Goal: Task Accomplishment & Management: Manage account settings

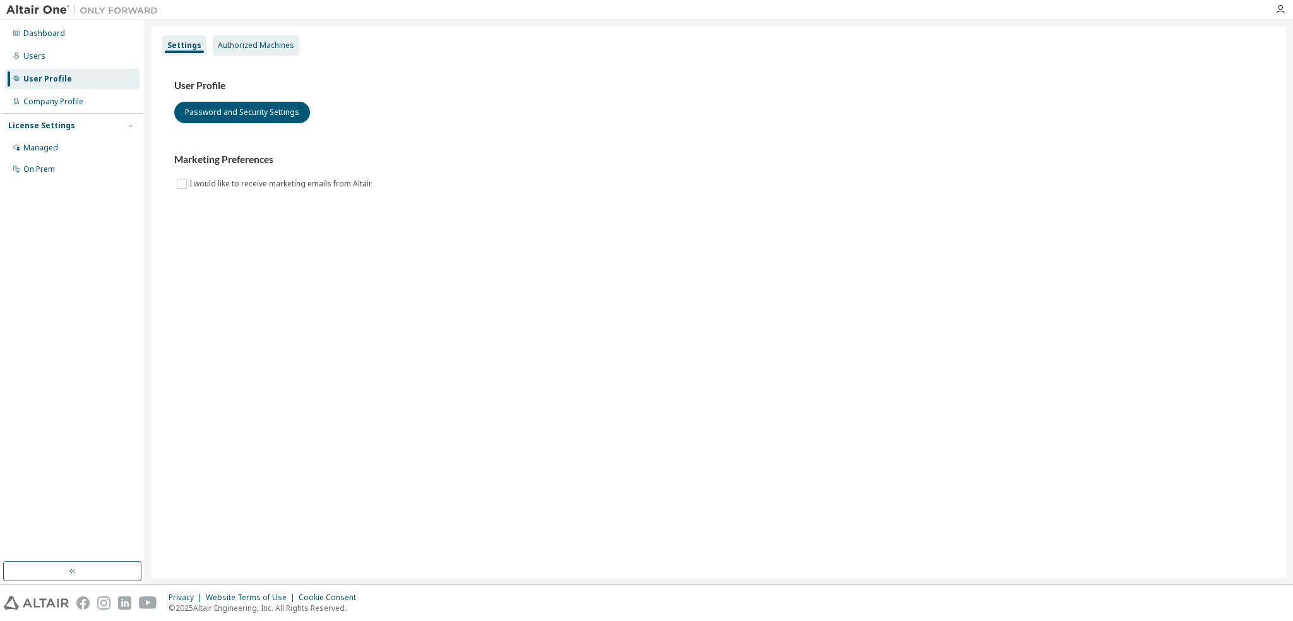
click at [251, 42] on div "Authorized Machines" at bounding box center [256, 45] width 76 height 10
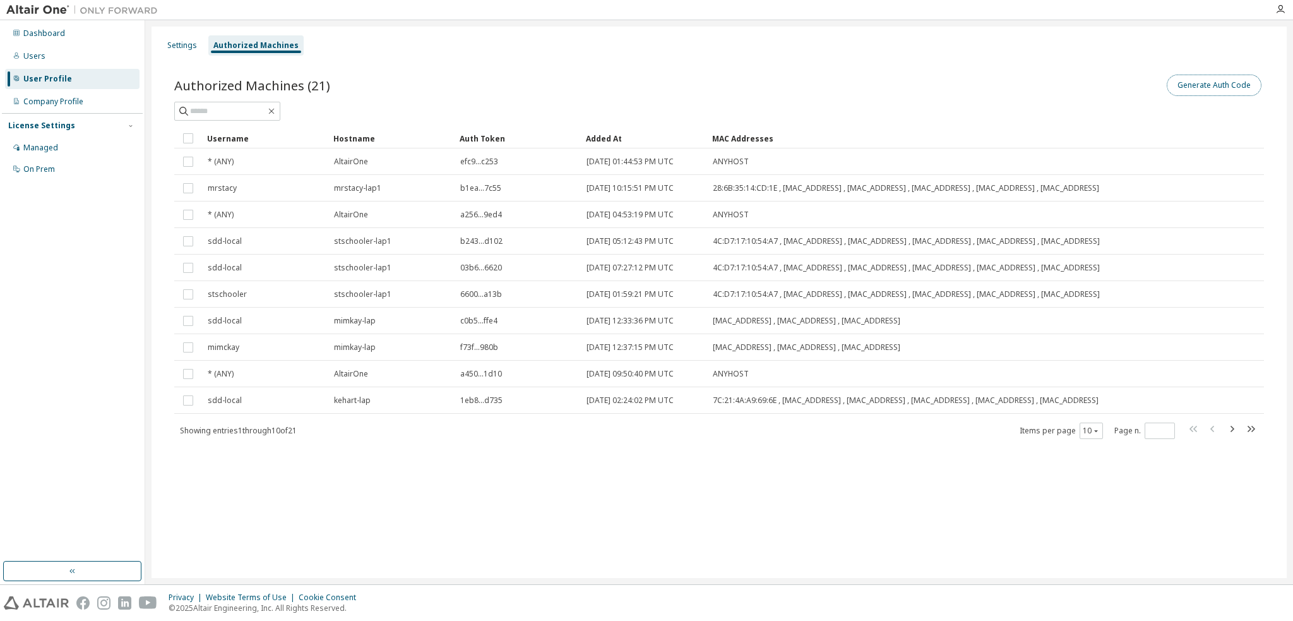
click at [1214, 85] on button "Generate Auth Code" at bounding box center [1214, 85] width 95 height 21
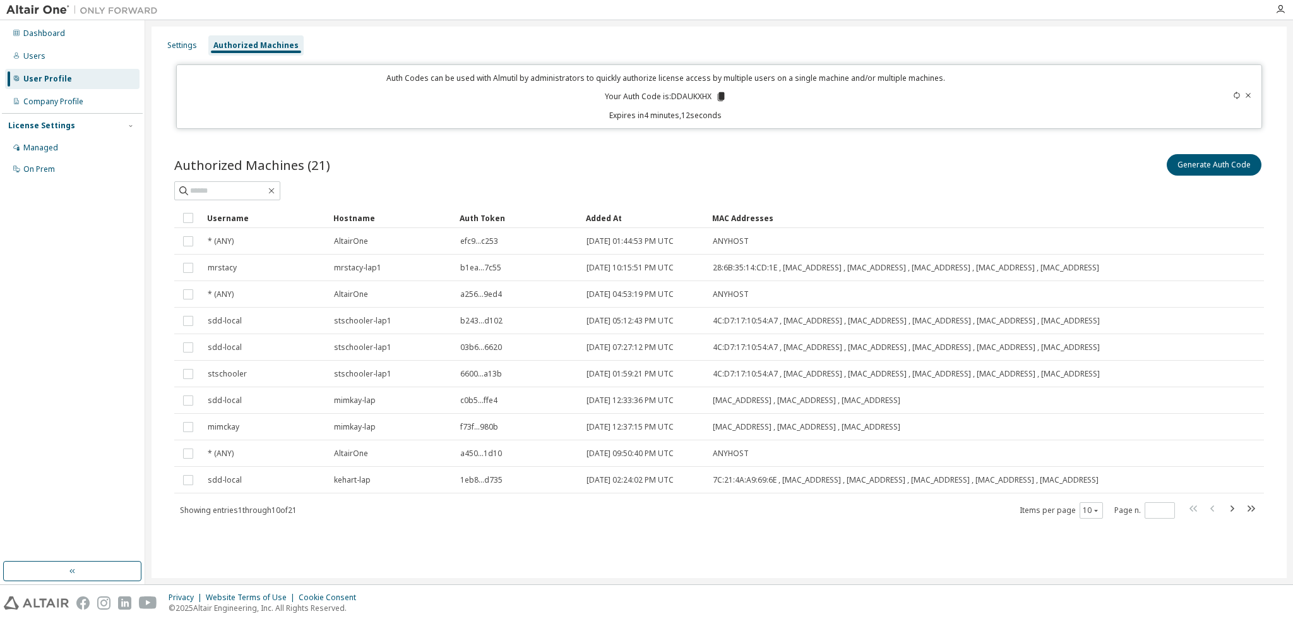
click at [1236, 95] on icon at bounding box center [1237, 96] width 8 height 8
click at [1236, 93] on icon at bounding box center [1238, 96] width 6 height 8
click at [1233, 505] on icon "button" at bounding box center [1232, 508] width 15 height 15
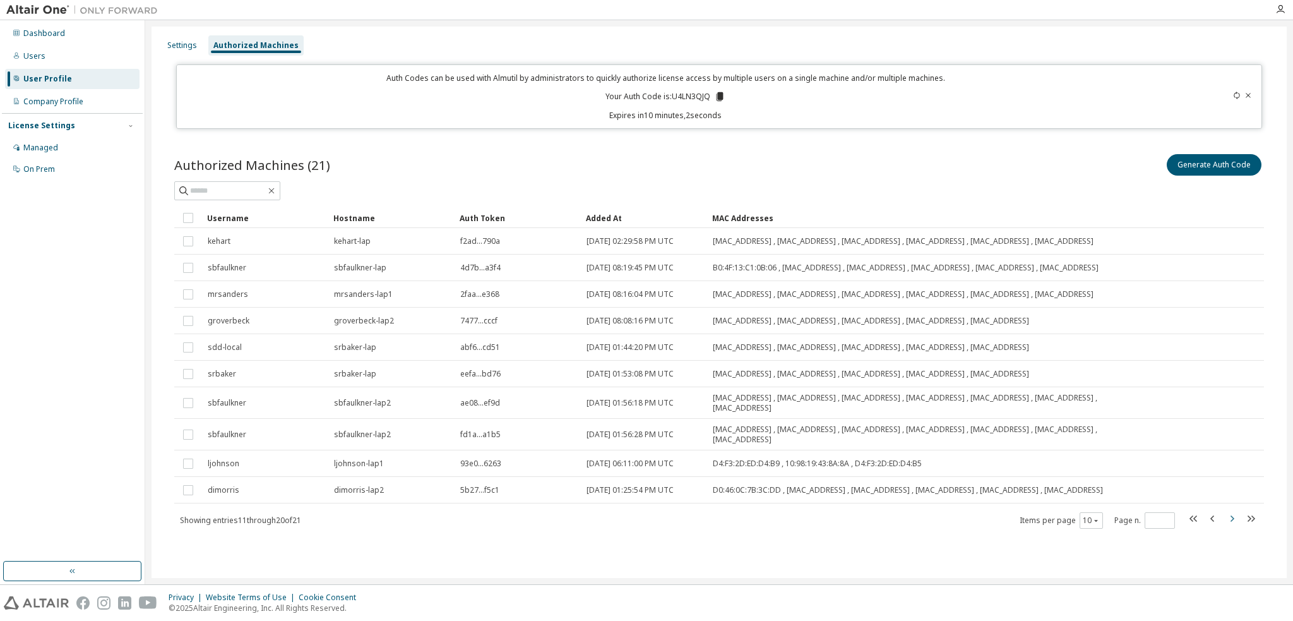
click at [1233, 519] on icon "button" at bounding box center [1233, 518] width 4 height 6
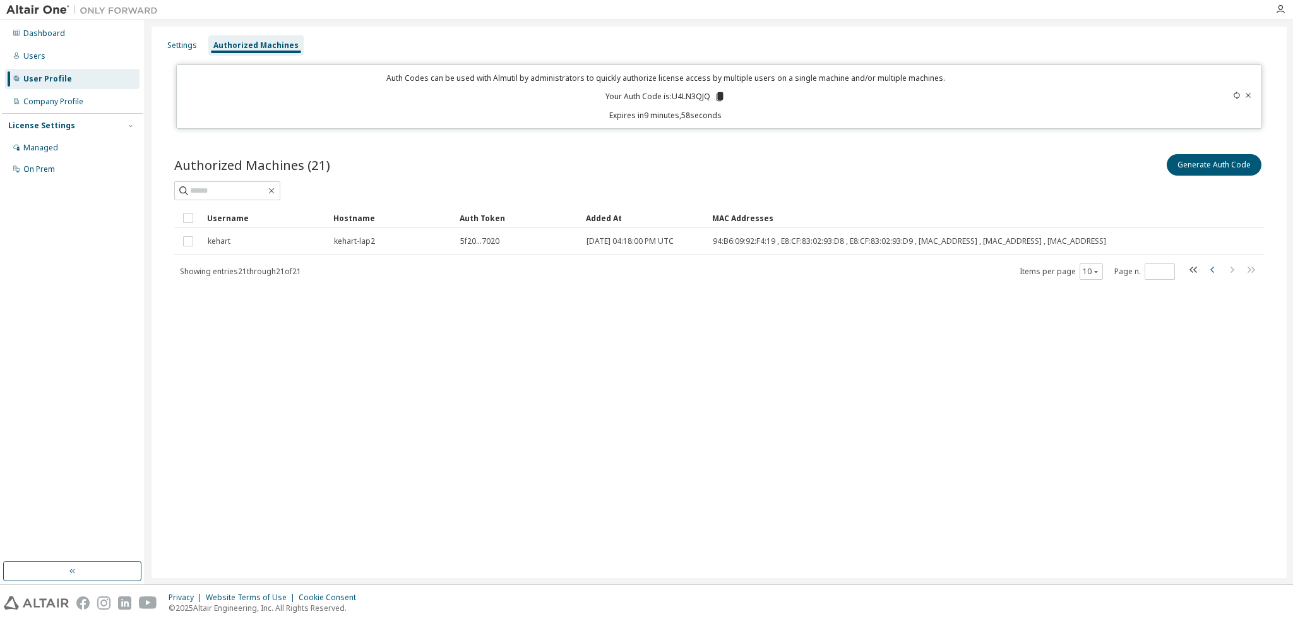
click at [1213, 270] on icon "button" at bounding box center [1213, 269] width 15 height 15
type input "*"
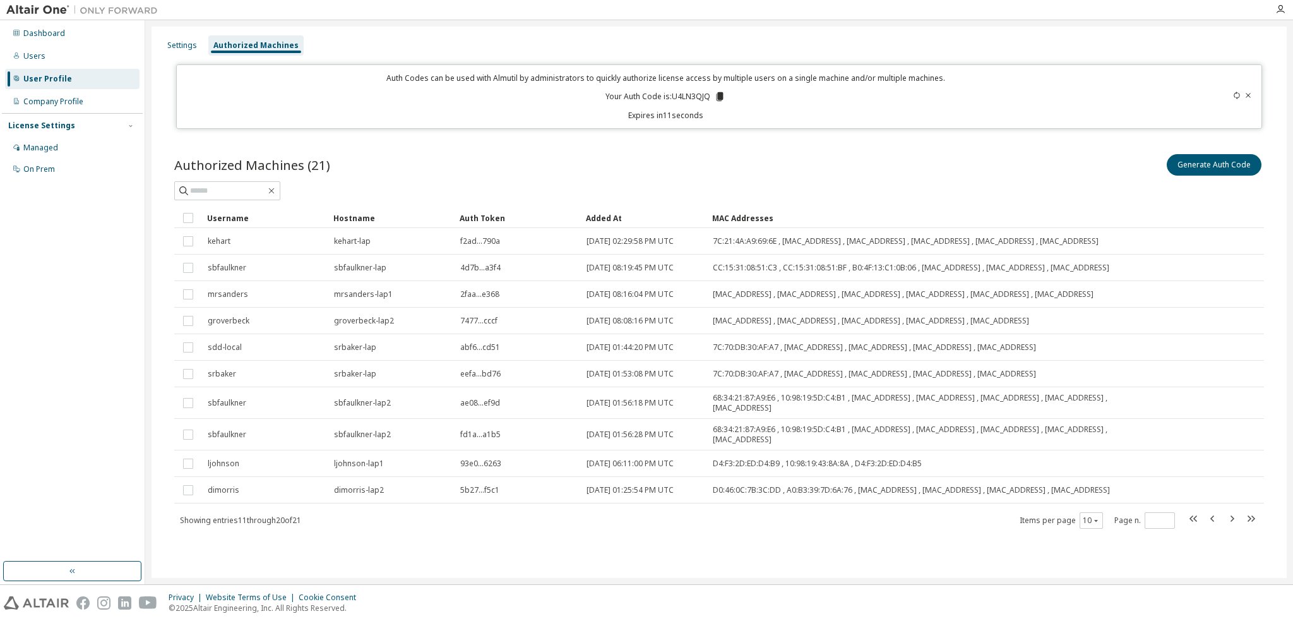
click at [1237, 93] on icon at bounding box center [1237, 96] width 8 height 8
click at [28, 59] on div "Users" at bounding box center [34, 56] width 22 height 10
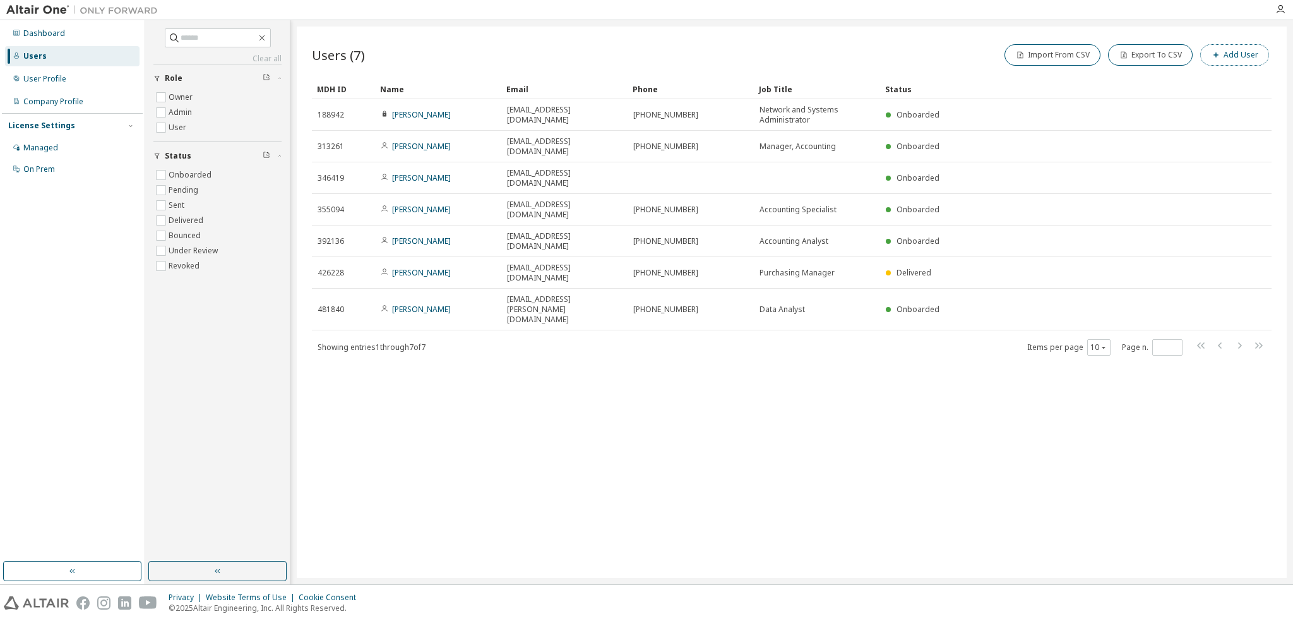
click at [1230, 51] on button "Add User" at bounding box center [1235, 54] width 69 height 21
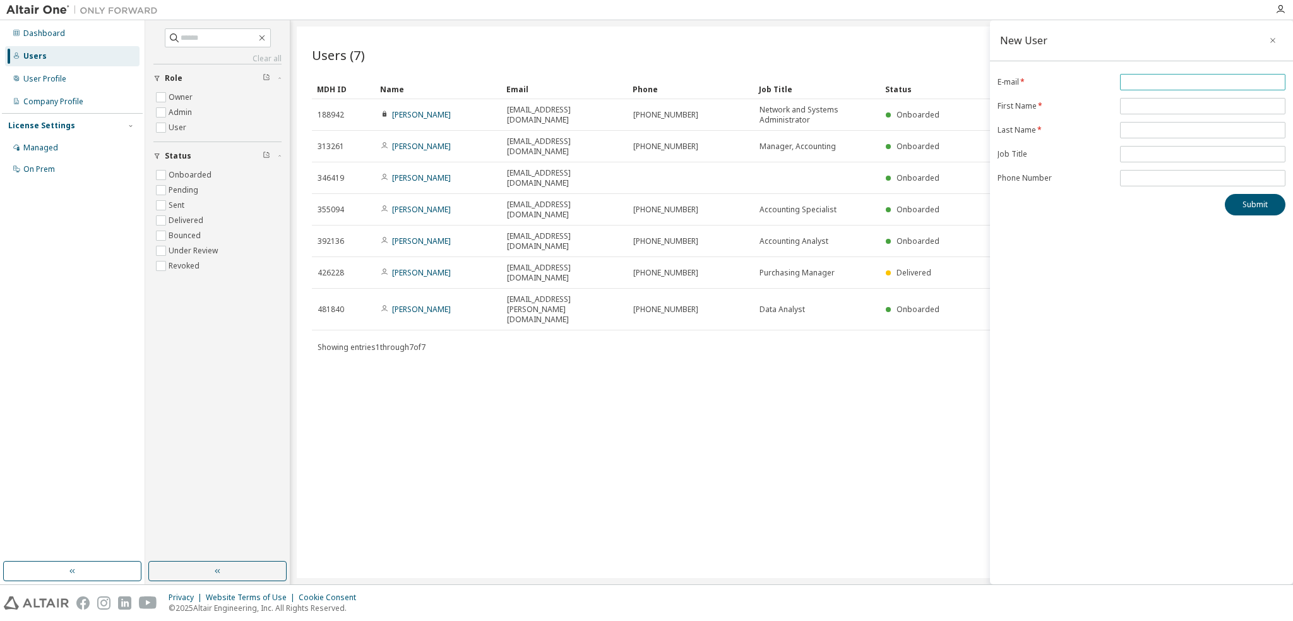
click at [1149, 85] on input "email" at bounding box center [1203, 82] width 159 height 10
type input "**********"
click at [1155, 107] on input "text" at bounding box center [1203, 106] width 159 height 10
type input "****"
type input "*******"
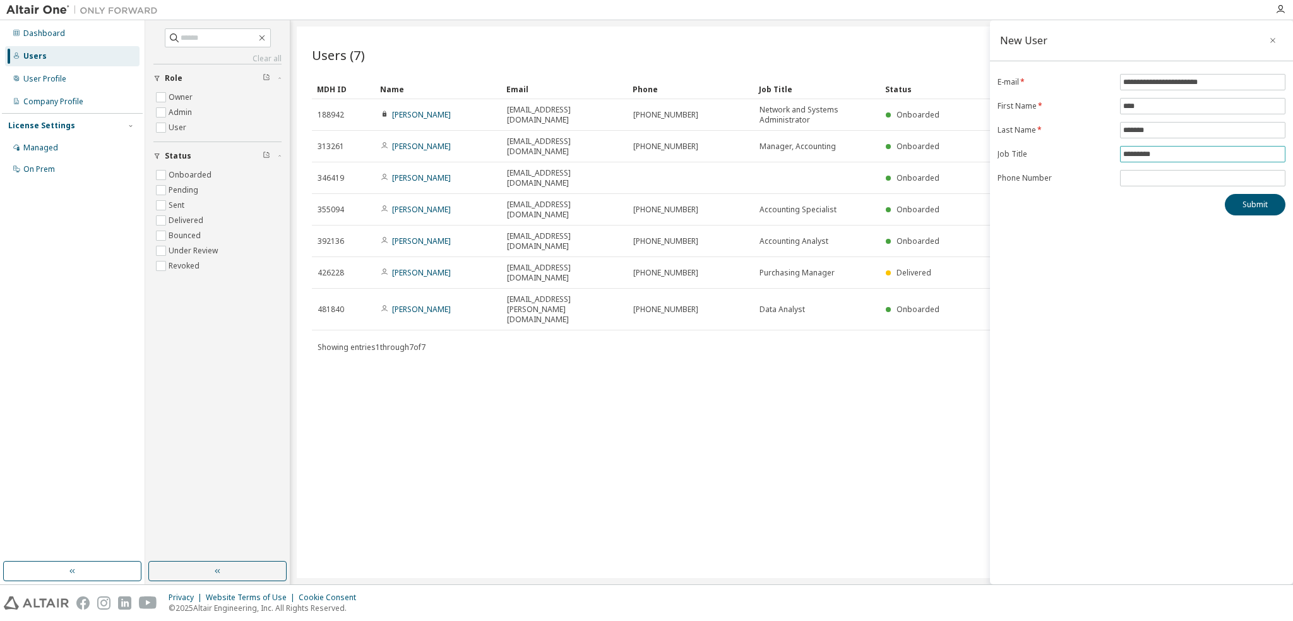
type input "*********"
click at [1152, 176] on input "tel" at bounding box center [1203, 178] width 159 height 10
type input "**********"
click at [1249, 199] on button "Submit" at bounding box center [1255, 204] width 61 height 21
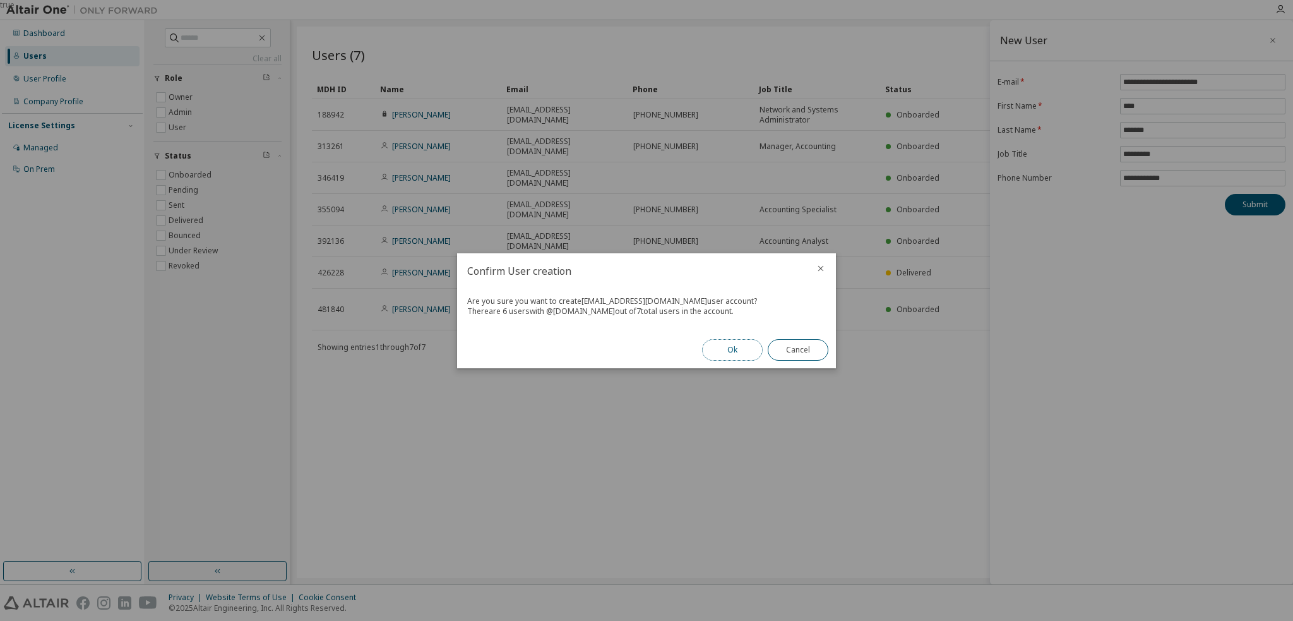
click at [735, 345] on button "Ok" at bounding box center [732, 349] width 61 height 21
click at [797, 350] on button "Close" at bounding box center [798, 349] width 61 height 21
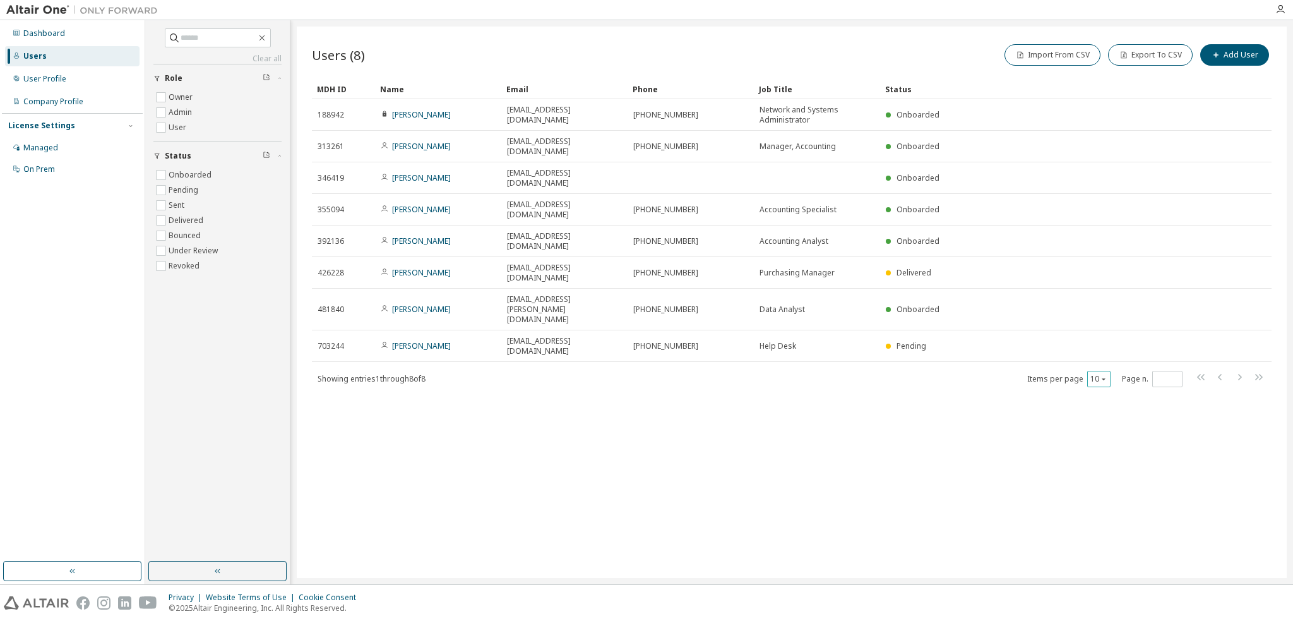
click at [1102, 375] on icon "button" at bounding box center [1104, 379] width 8 height 8
click at [1104, 325] on div "20" at bounding box center [1138, 329] width 101 height 15
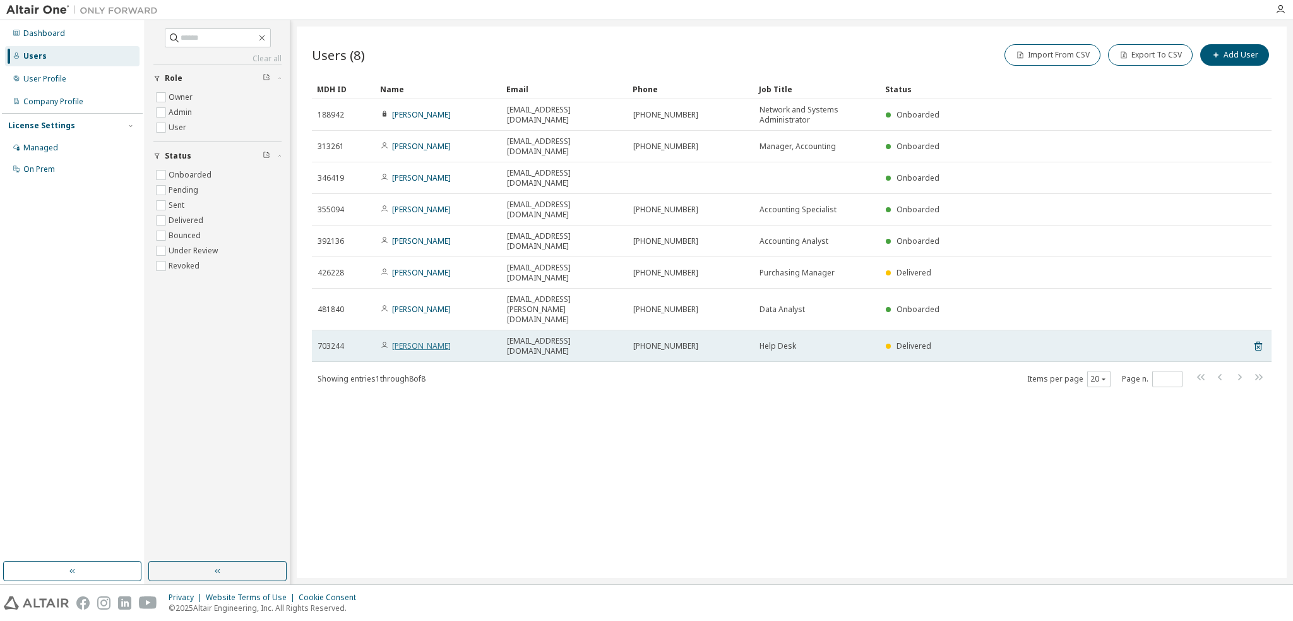
click at [404, 340] on link "[PERSON_NAME]" at bounding box center [421, 345] width 59 height 11
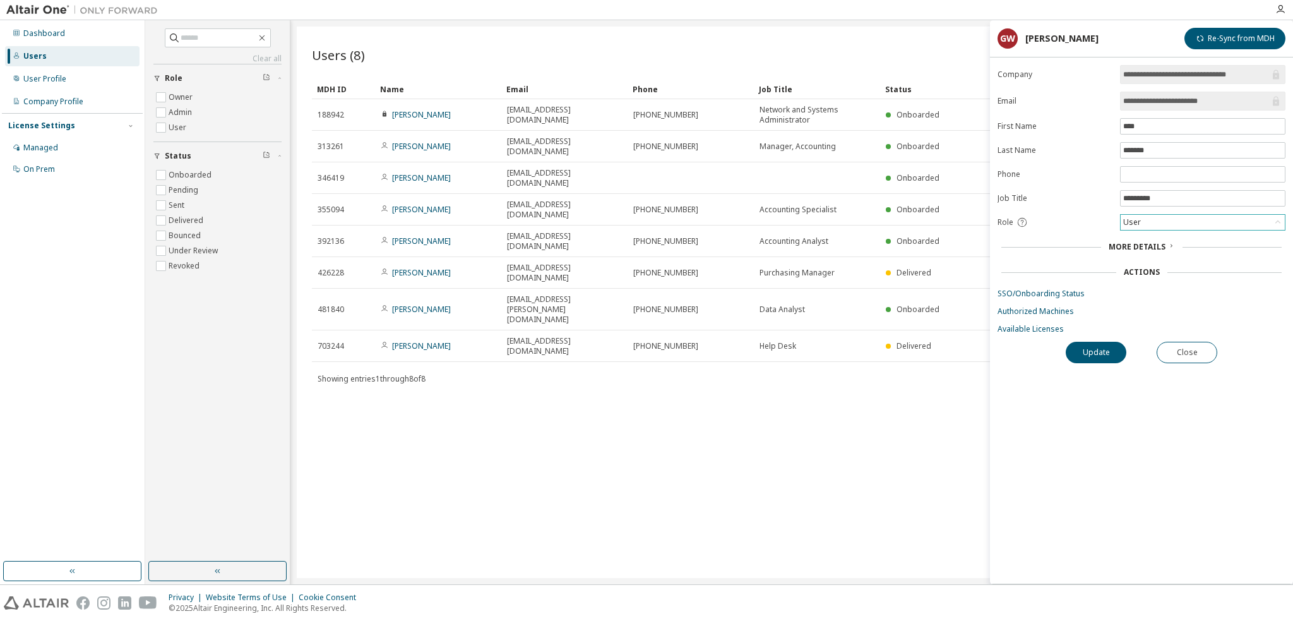
click at [1194, 219] on div "User" at bounding box center [1203, 222] width 164 height 15
click at [1144, 232] on li "Admin" at bounding box center [1203, 237] width 162 height 16
click at [1093, 345] on button "Update" at bounding box center [1096, 352] width 61 height 21
click at [1197, 345] on button "Close" at bounding box center [1187, 352] width 61 height 21
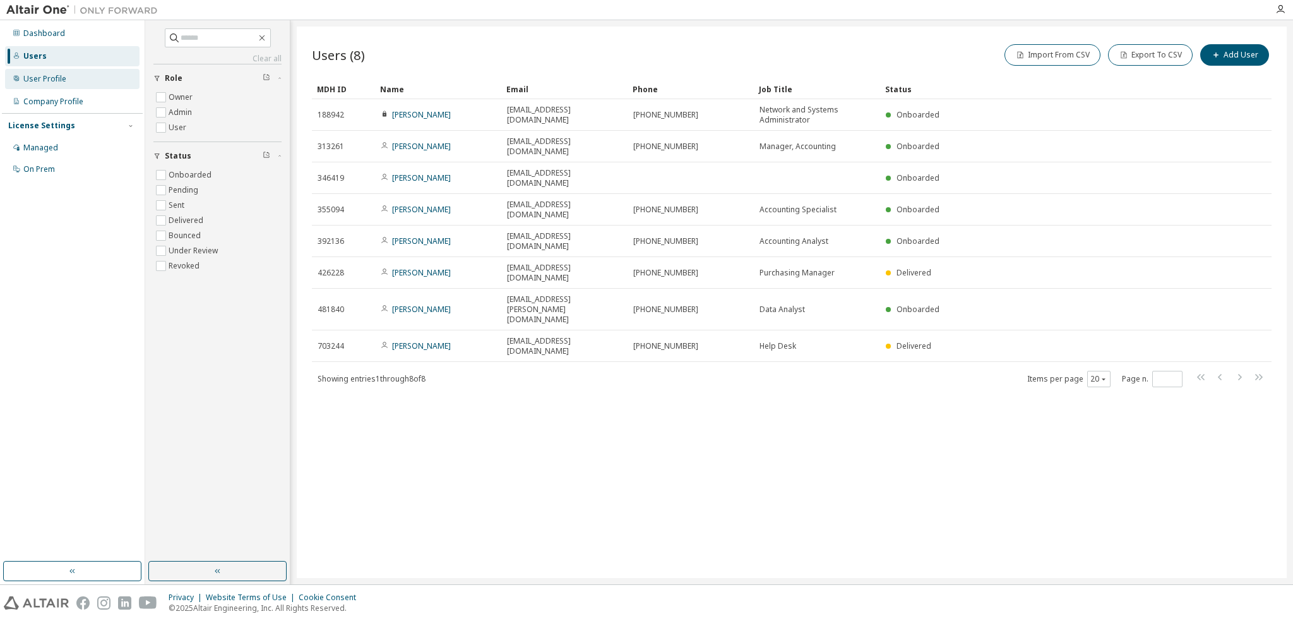
click at [33, 76] on div "User Profile" at bounding box center [44, 79] width 43 height 10
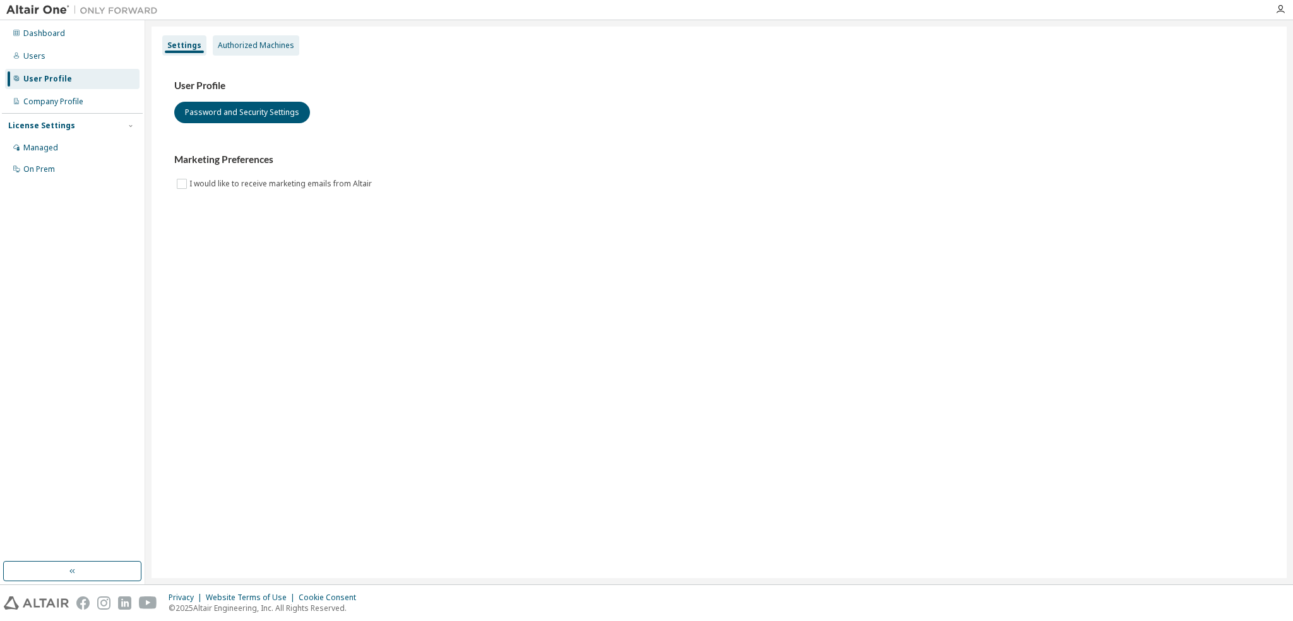
click at [283, 44] on div "Authorized Machines" at bounding box center [256, 45] width 76 height 10
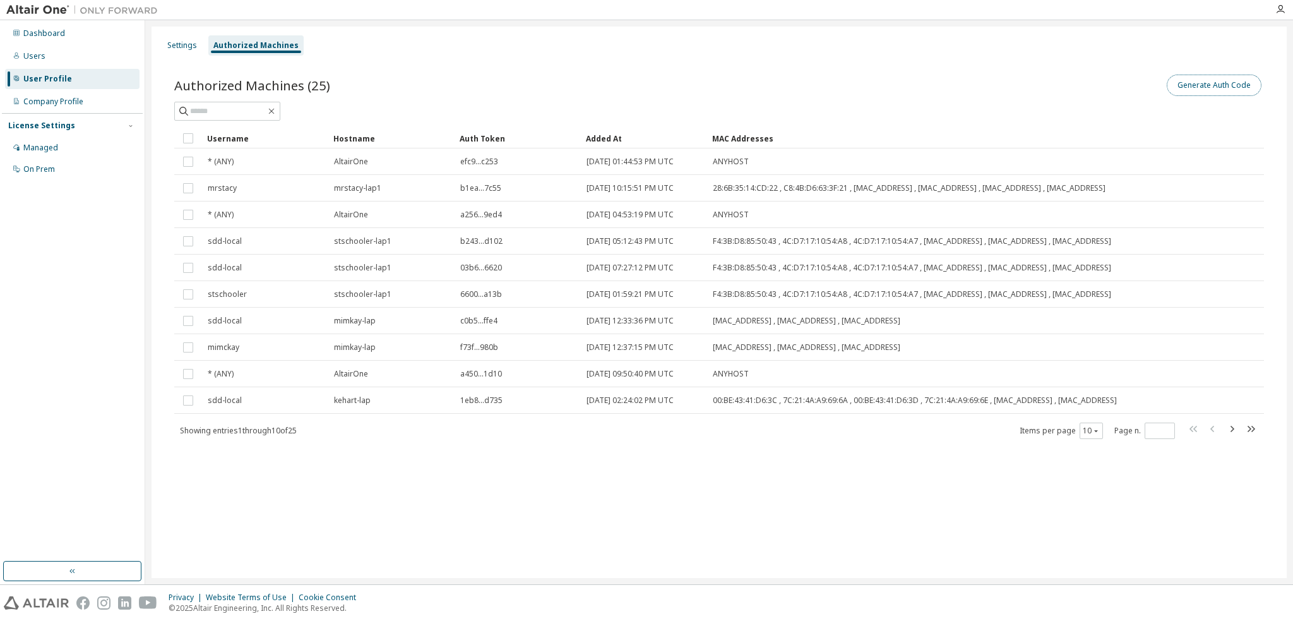
click at [1204, 85] on button "Generate Auth Code" at bounding box center [1214, 85] width 95 height 21
click at [1211, 88] on button "Generate Auth Code" at bounding box center [1214, 85] width 95 height 21
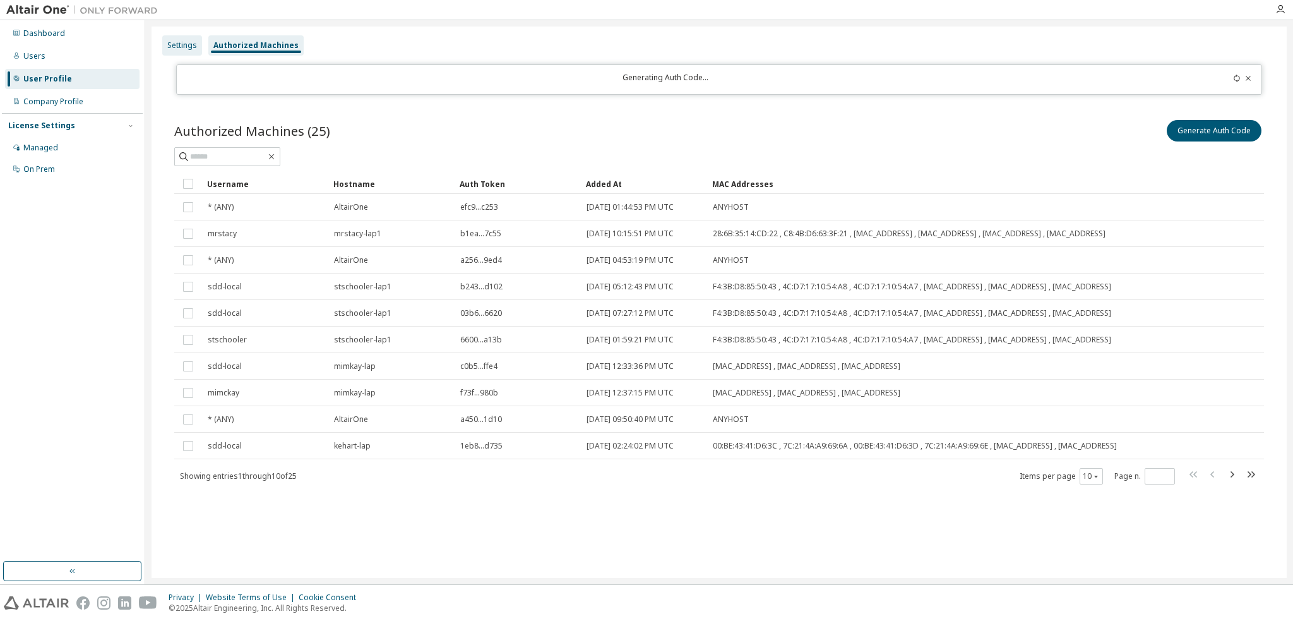
click at [188, 48] on div "Settings" at bounding box center [182, 45] width 30 height 10
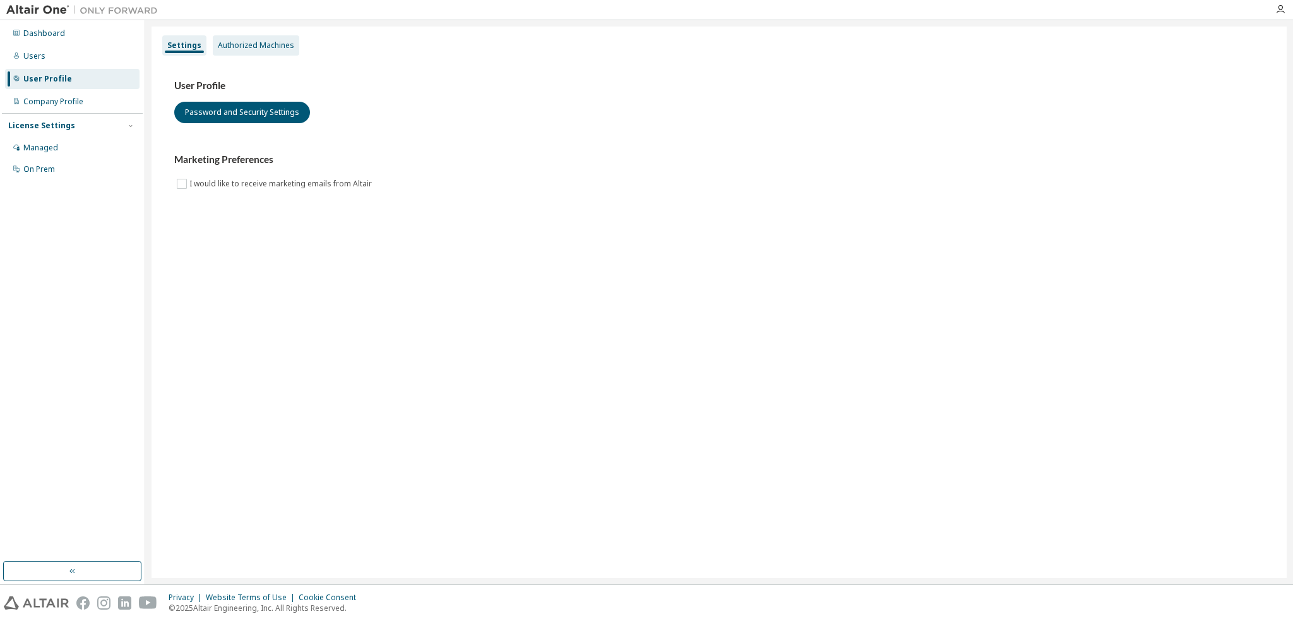
click at [236, 44] on div "Authorized Machines" at bounding box center [256, 45] width 76 height 10
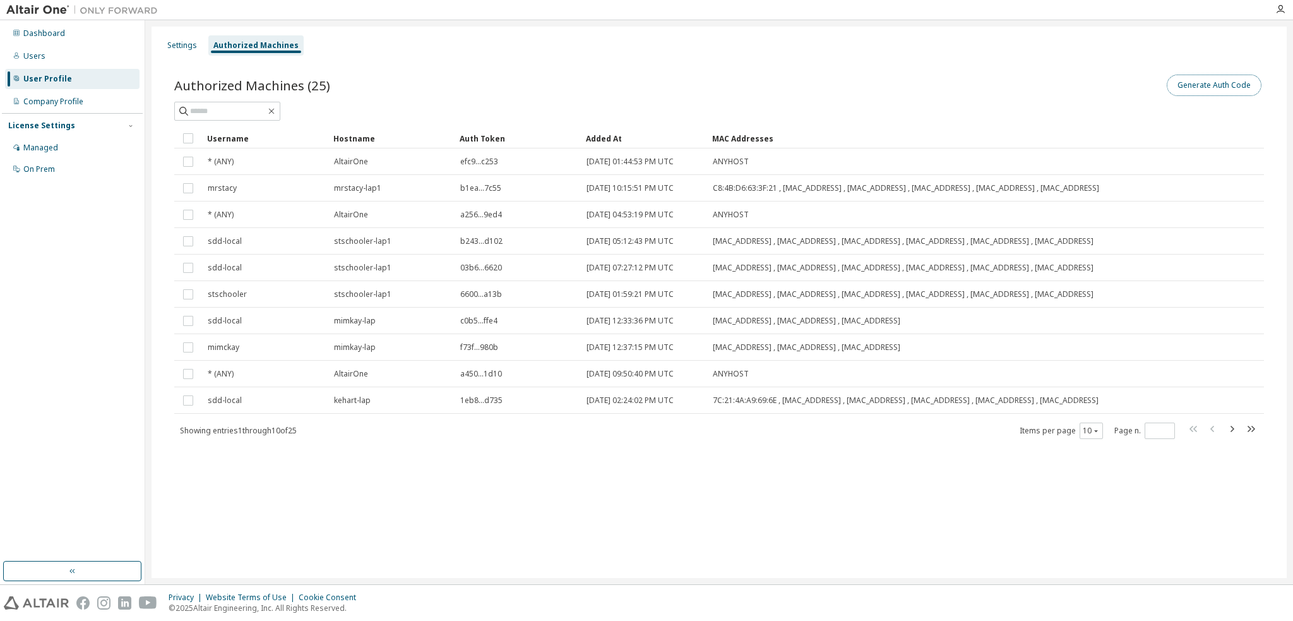
click at [1216, 83] on button "Generate Auth Code" at bounding box center [1214, 85] width 95 height 21
